Goal: Task Accomplishment & Management: Use online tool/utility

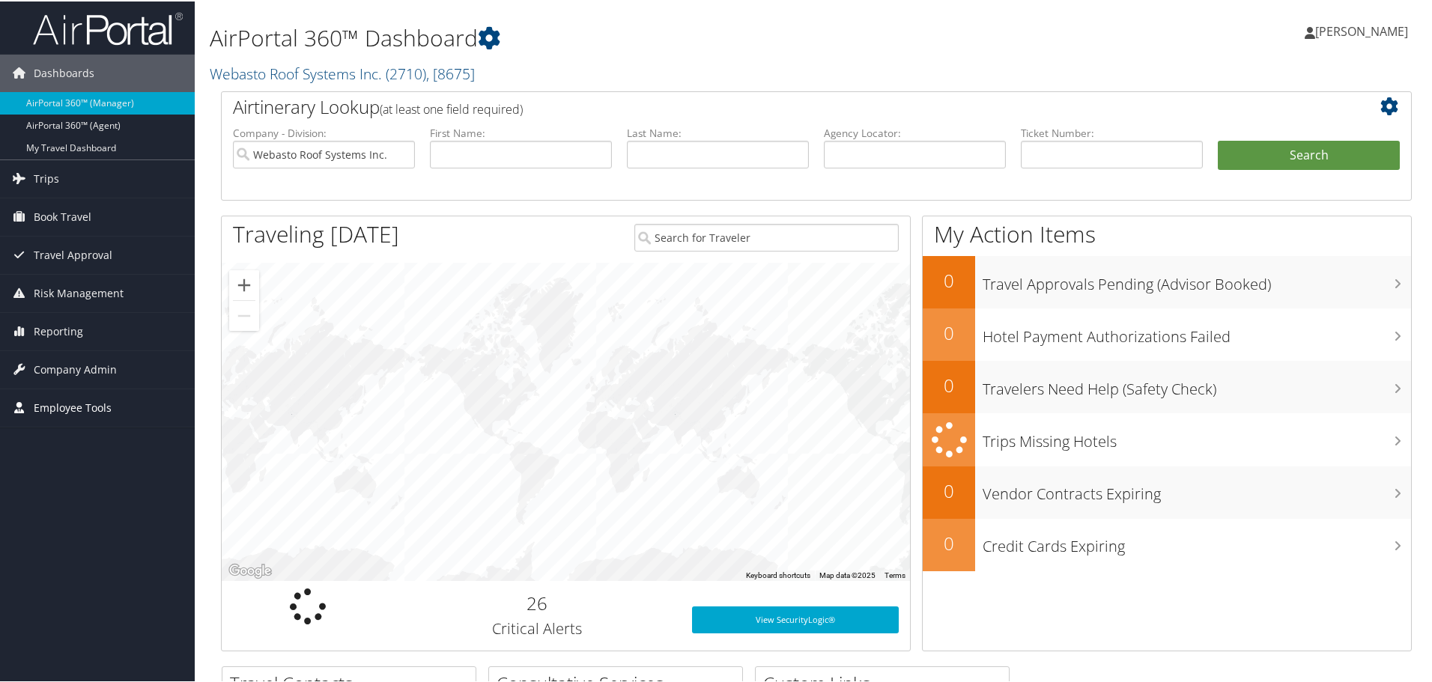
click at [85, 415] on span "Employee Tools" at bounding box center [73, 406] width 78 height 37
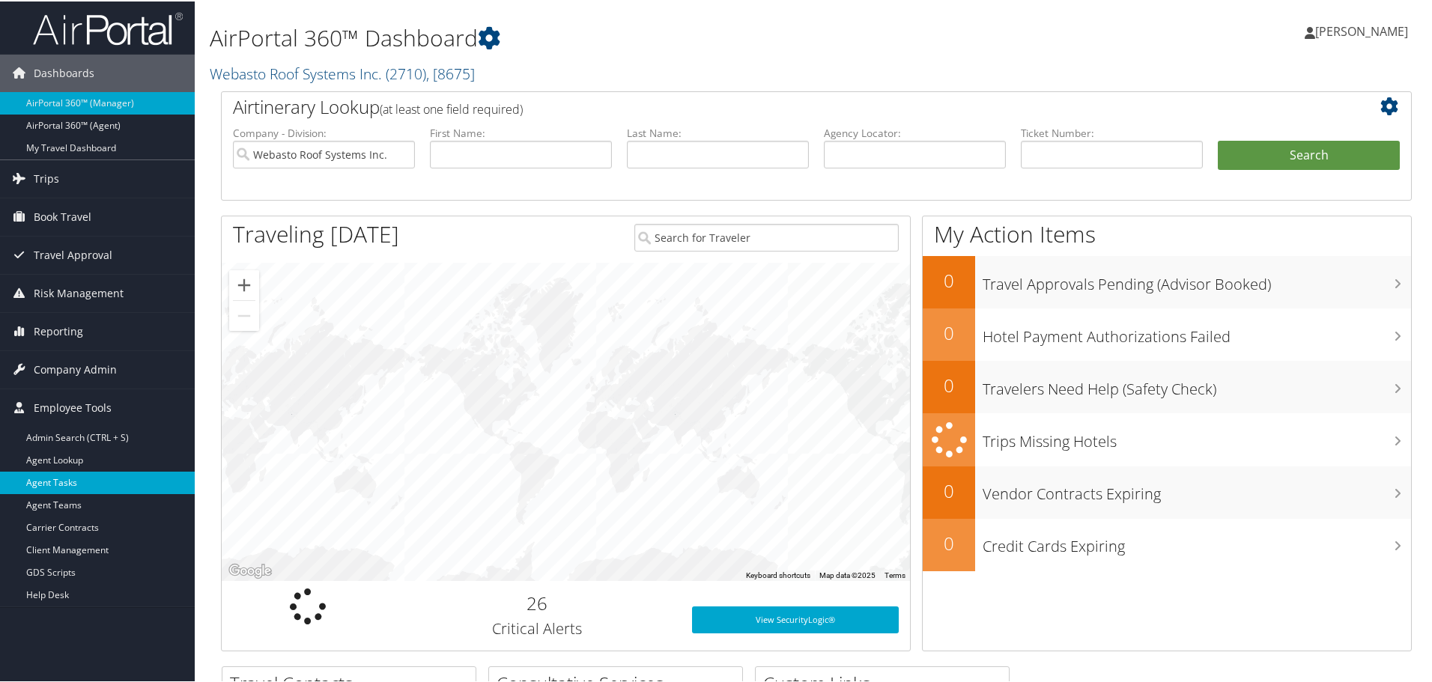
click at [78, 482] on link "Agent Tasks" at bounding box center [97, 481] width 195 height 22
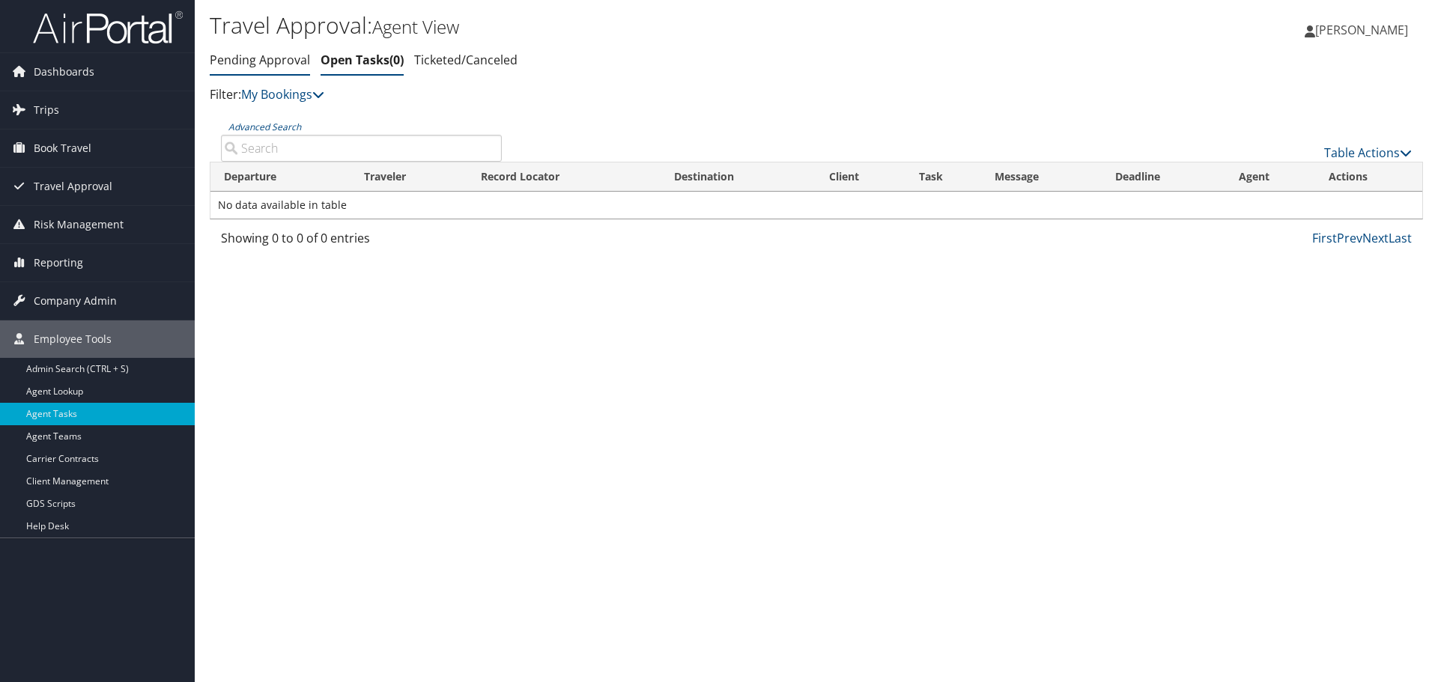
click at [305, 69] on li "Pending Approval" at bounding box center [260, 60] width 100 height 27
click at [301, 69] on li "Pending Approval" at bounding box center [260, 60] width 100 height 27
click at [291, 62] on link "Pending Approval" at bounding box center [260, 60] width 100 height 16
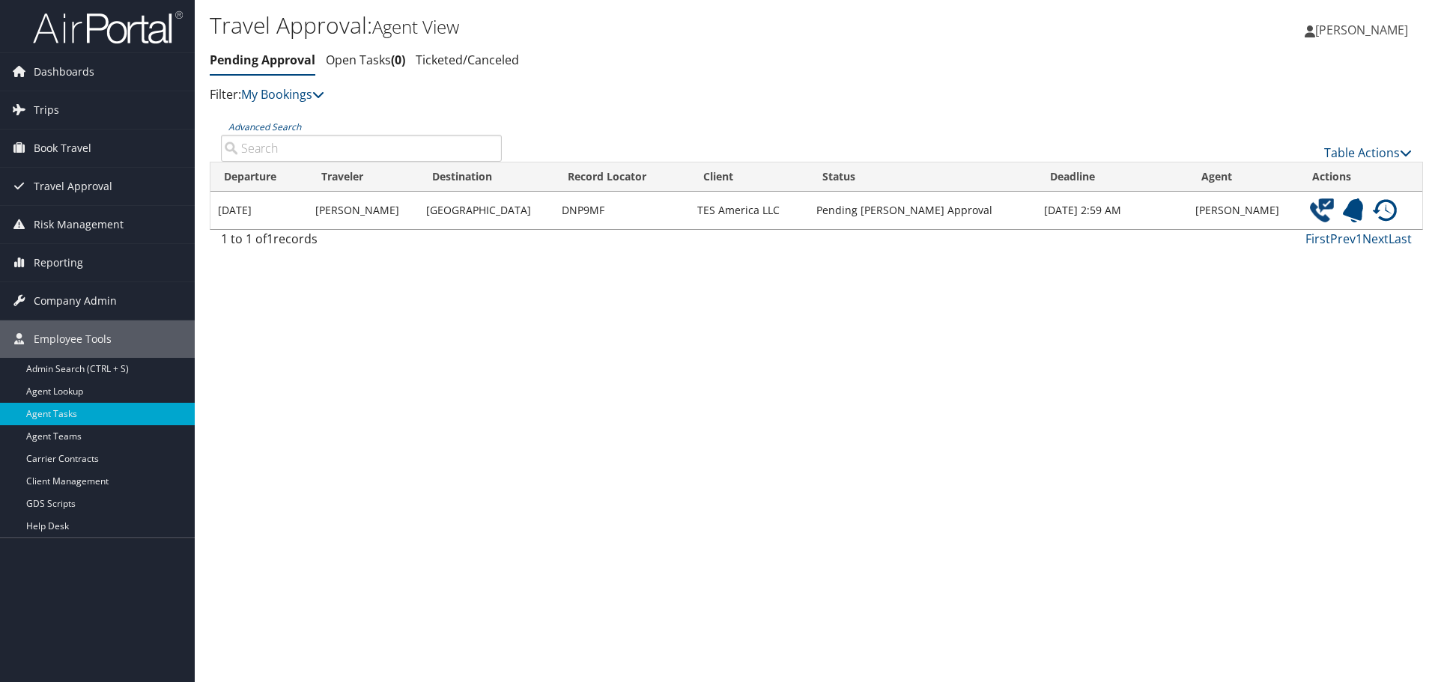
click at [1313, 207] on img at bounding box center [1322, 210] width 24 height 24
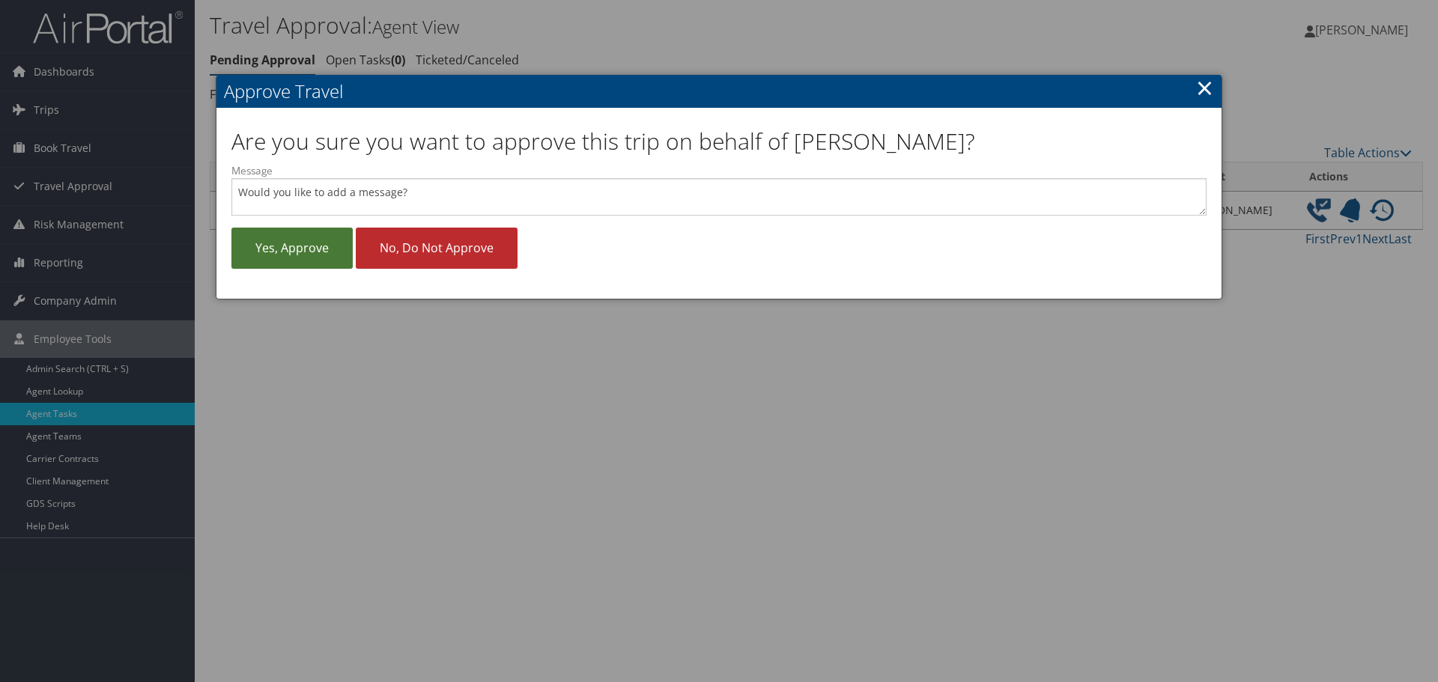
click at [282, 251] on link "Yes, approve" at bounding box center [291, 248] width 121 height 41
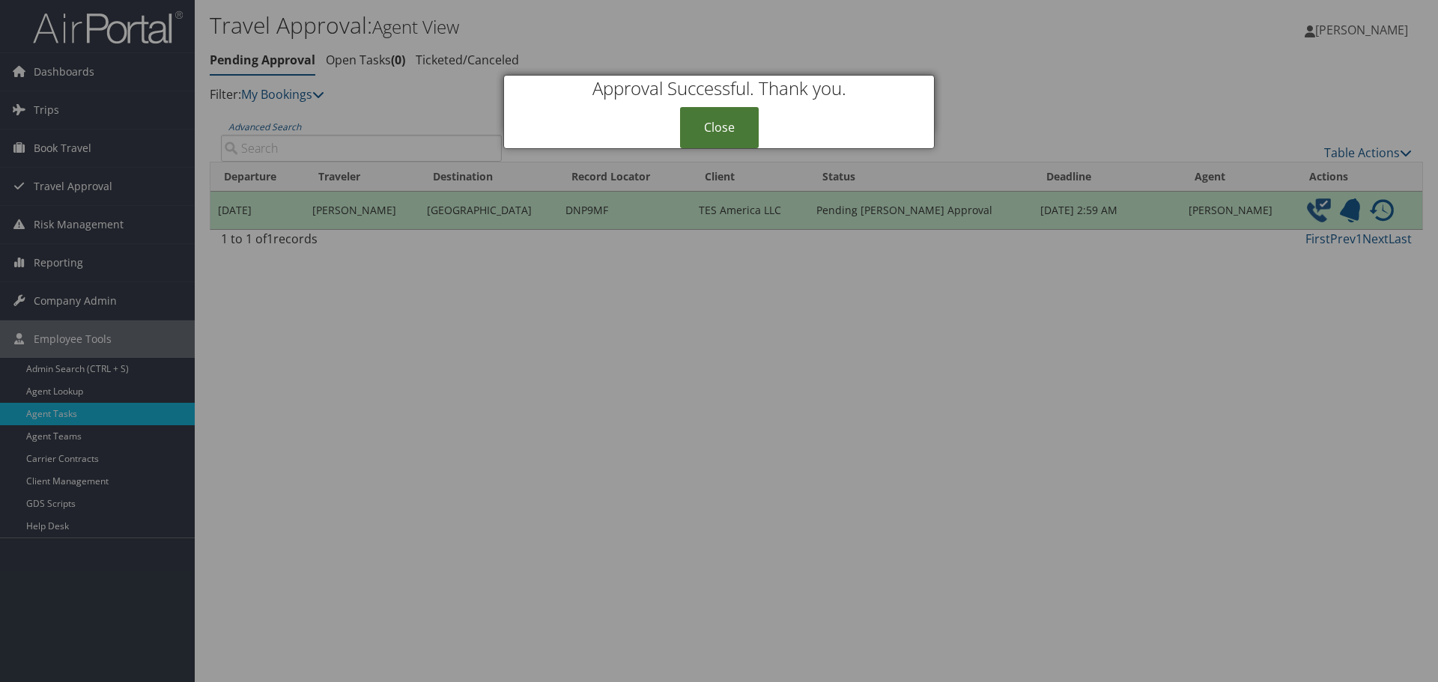
click at [721, 121] on link "Close" at bounding box center [719, 127] width 79 height 41
